Goal: Task Accomplishment & Management: Manage account settings

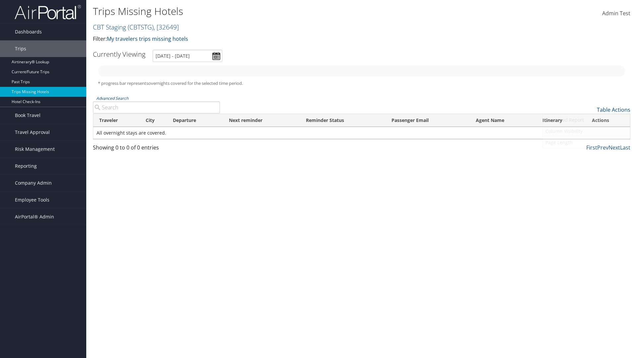
click at [586, 131] on link "Column Visibility" at bounding box center [585, 131] width 87 height 11
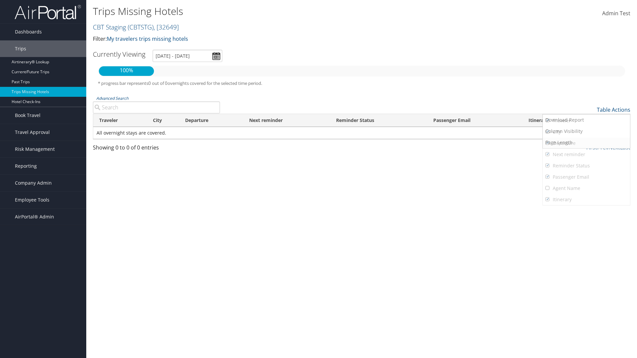
click at [586, 121] on link "Traveler" at bounding box center [585, 120] width 87 height 11
click at [586, 132] on link "City" at bounding box center [585, 131] width 87 height 11
click at [586, 143] on link "Departure" at bounding box center [585, 143] width 87 height 11
click at [586, 154] on link "Next reminder" at bounding box center [585, 154] width 87 height 11
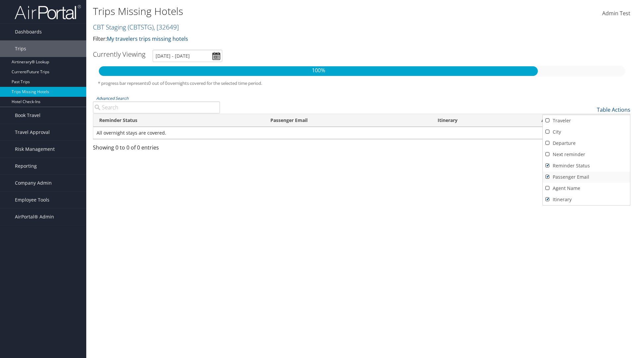
click at [586, 166] on link "Reminder Status" at bounding box center [585, 165] width 87 height 11
click at [586, 177] on link "Passenger Email" at bounding box center [585, 176] width 87 height 11
click at [586, 188] on link "Agent Name" at bounding box center [585, 188] width 87 height 11
click at [586, 177] on link "Passenger Email" at bounding box center [585, 176] width 87 height 11
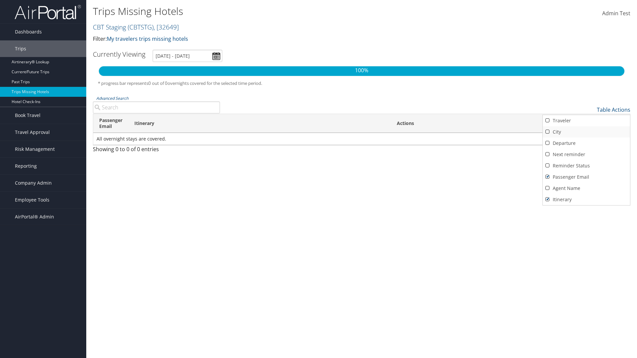
click at [586, 166] on link "Reminder Status" at bounding box center [585, 165] width 87 height 11
click at [586, 154] on link "Next reminder" at bounding box center [585, 154] width 87 height 11
click at [586, 143] on link "Departure" at bounding box center [585, 143] width 87 height 11
click at [586, 132] on link "City" at bounding box center [585, 131] width 87 height 11
click at [586, 121] on link "Traveler" at bounding box center [585, 120] width 87 height 11
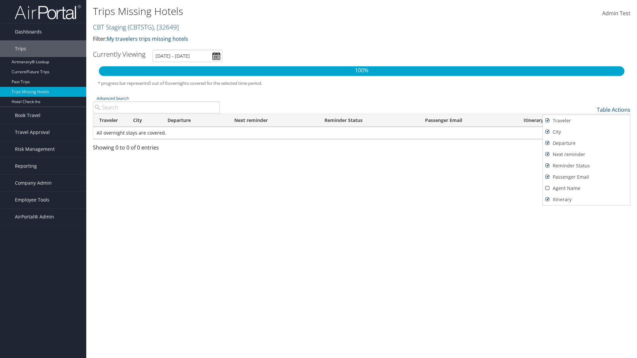
click at [318, 179] on div at bounding box center [318, 179] width 637 height 358
click at [613, 110] on link "Table Actions" at bounding box center [612, 109] width 33 height 7
click at [586, 143] on link "Page Length" at bounding box center [585, 142] width 87 height 11
click at [613, 110] on link "Table Actions" at bounding box center [612, 109] width 33 height 7
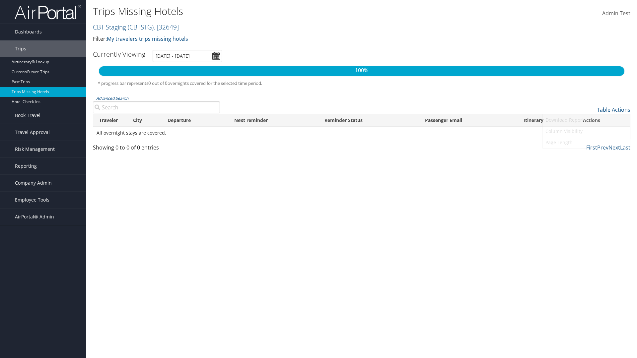
click at [586, 154] on link "100" at bounding box center [585, 154] width 87 height 11
